Goal: Task Accomplishment & Management: Complete application form

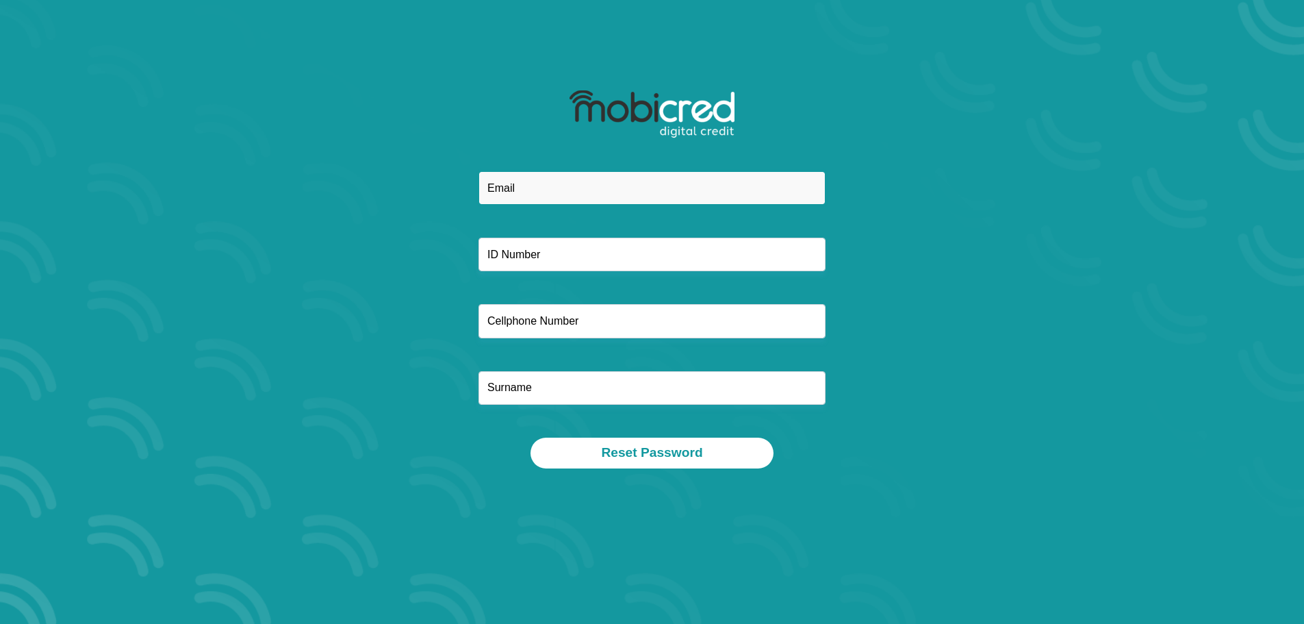
click at [555, 193] on input "email" at bounding box center [651, 188] width 347 height 34
type input "mrakgekola@gmail.com"
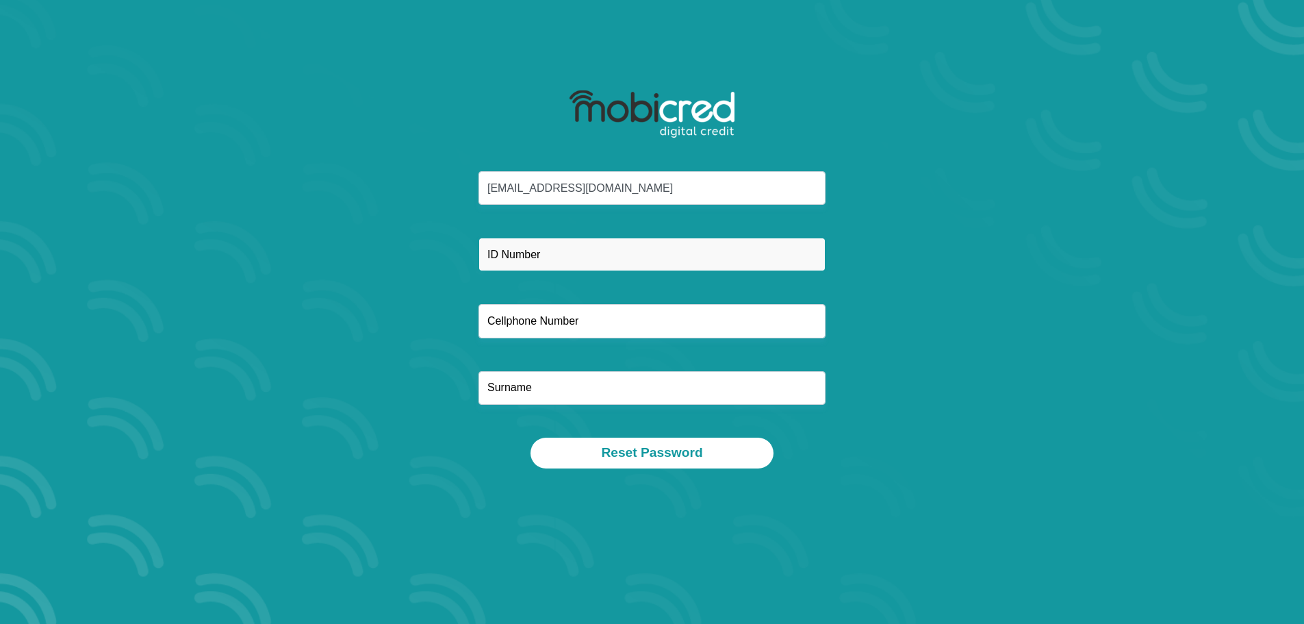
click at [569, 255] on input "text" at bounding box center [651, 254] width 347 height 34
type input "9010150297083"
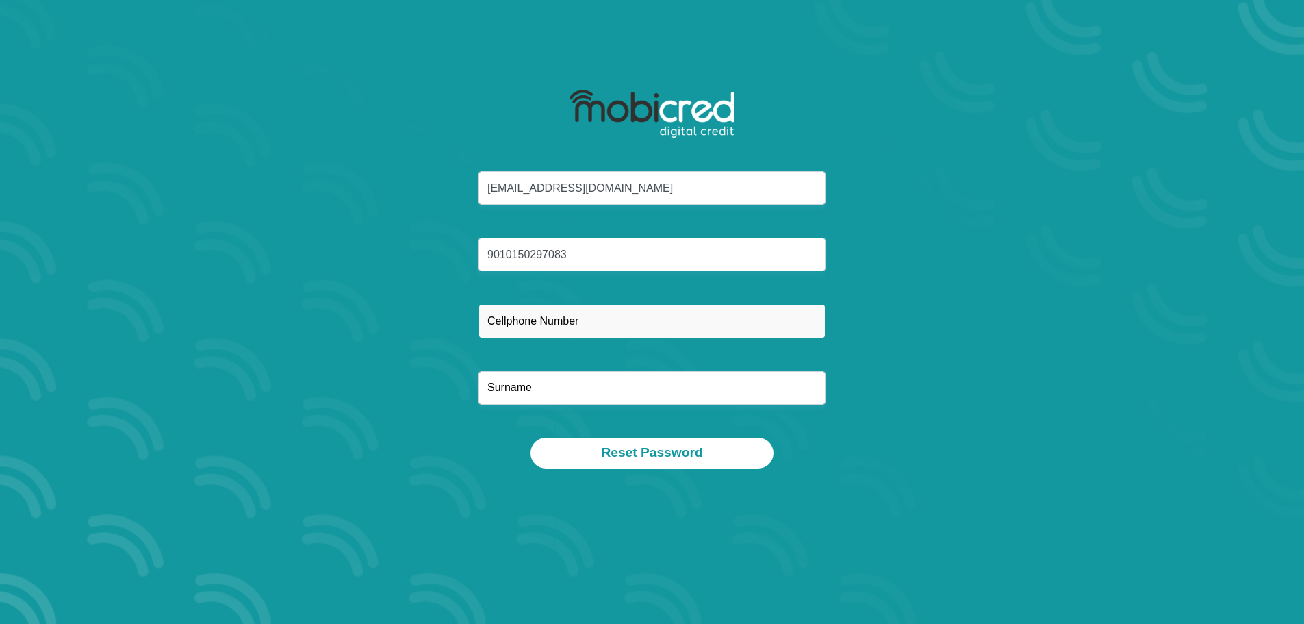
click at [581, 325] on input "text" at bounding box center [651, 321] width 347 height 34
type input "0683601619"
type input "Rakgekola"
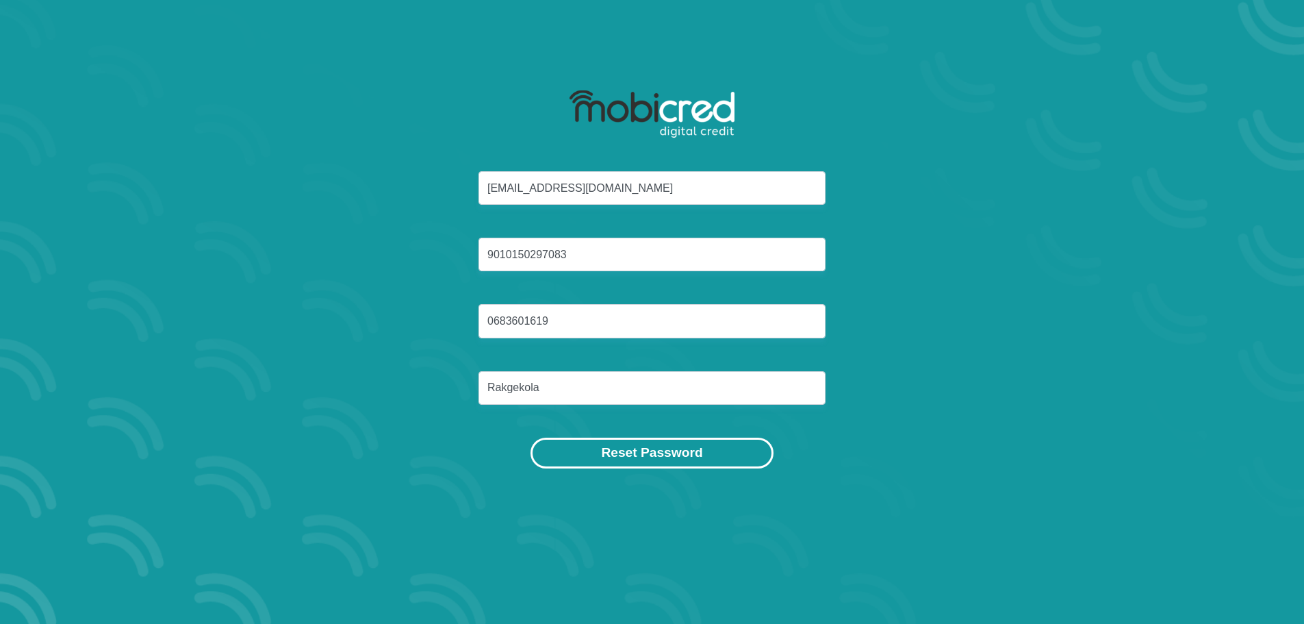
click at [601, 458] on button "Reset Password" at bounding box center [651, 452] width 242 height 31
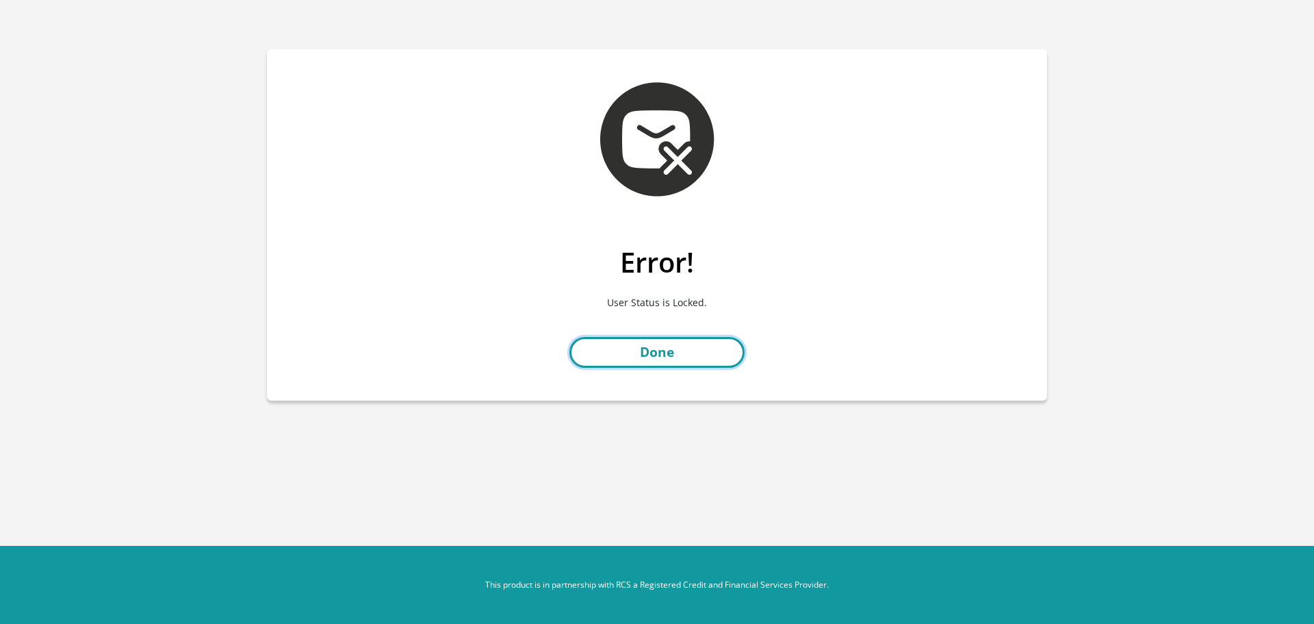
click at [712, 355] on link "Done" at bounding box center [656, 352] width 175 height 31
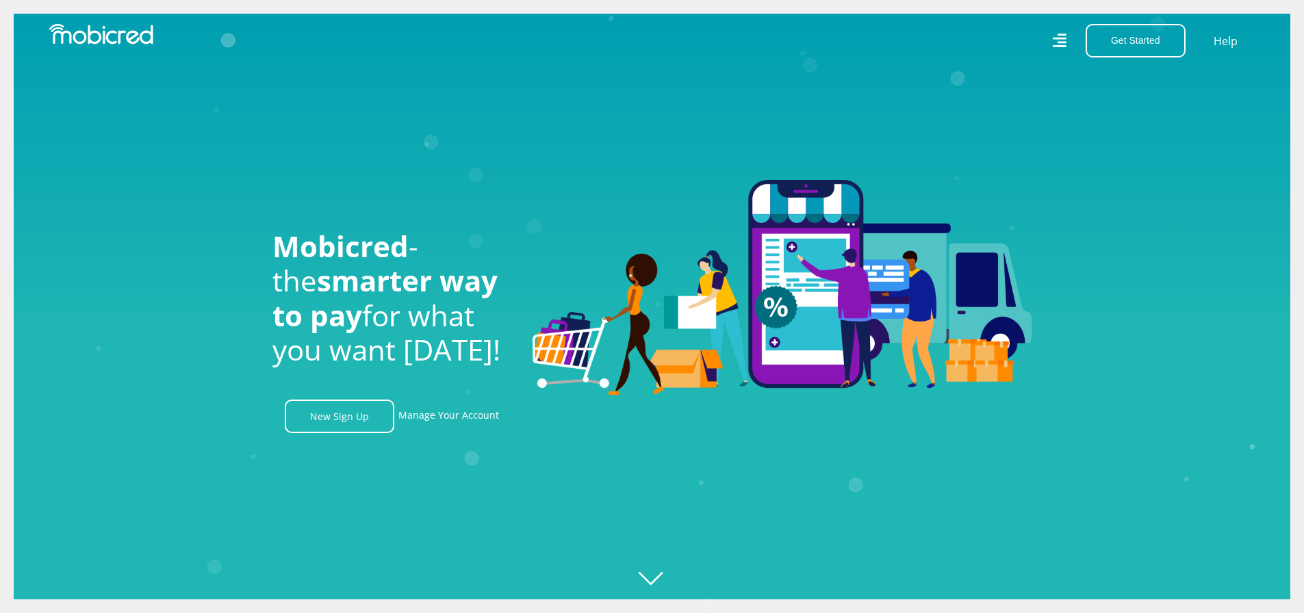
scroll to position [0, 975]
